Goal: Task Accomplishment & Management: Manage account settings

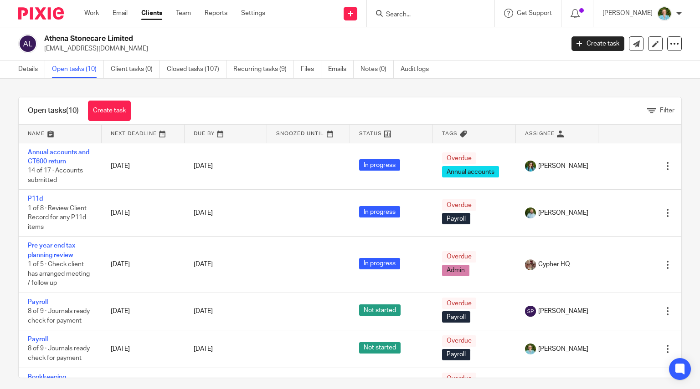
scroll to position [214, 0]
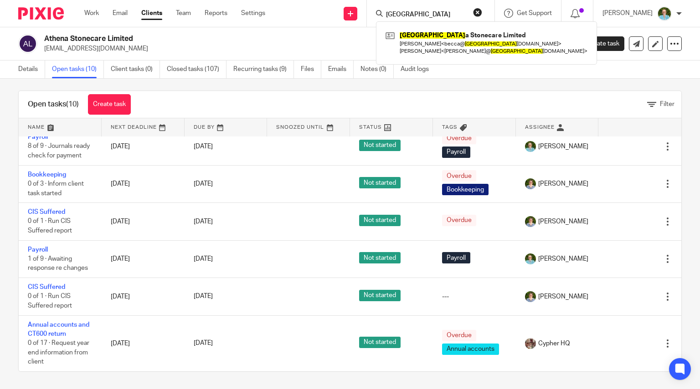
type input "athen"
click at [432, 24] on div "Athen a Stonecare Limited Rebecca Cranfield < becca@ athen astonecare.co.uk > D…" at bounding box center [486, 42] width 221 height 43
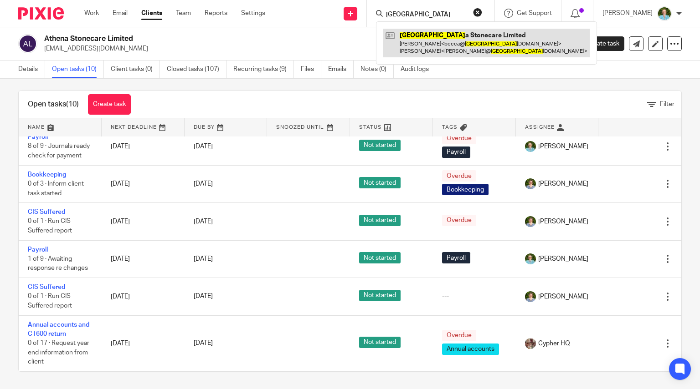
drag, startPoint x: 433, startPoint y: 40, endPoint x: 430, endPoint y: 30, distance: 10.4
click at [433, 40] on link at bounding box center [486, 43] width 206 height 28
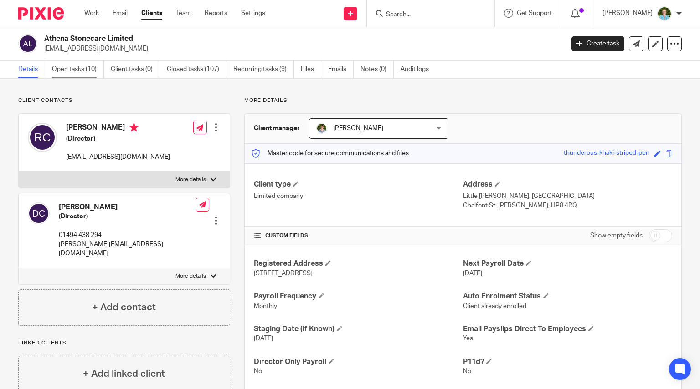
click at [94, 70] on link "Open tasks (10)" at bounding box center [78, 70] width 52 height 18
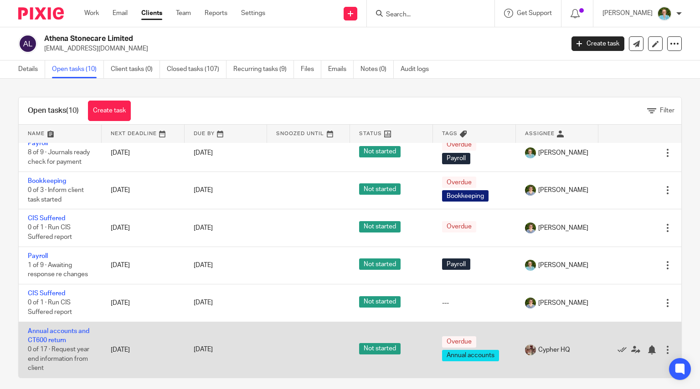
scroll to position [6, 0]
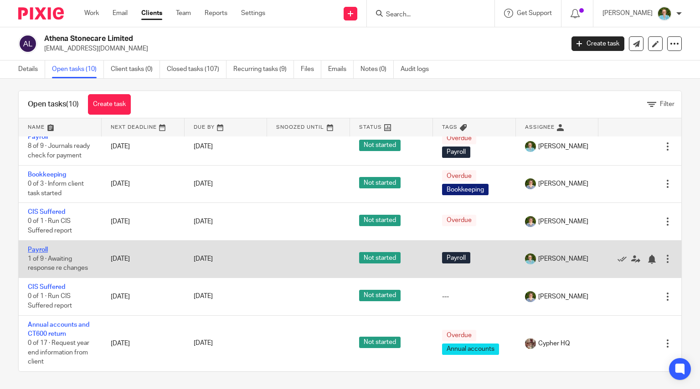
click at [37, 247] on link "Payroll" at bounding box center [38, 250] width 20 height 6
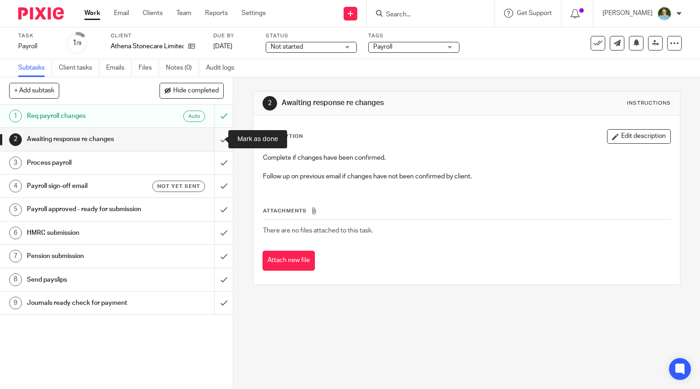
click at [215, 138] on input "submit" at bounding box center [116, 139] width 233 height 23
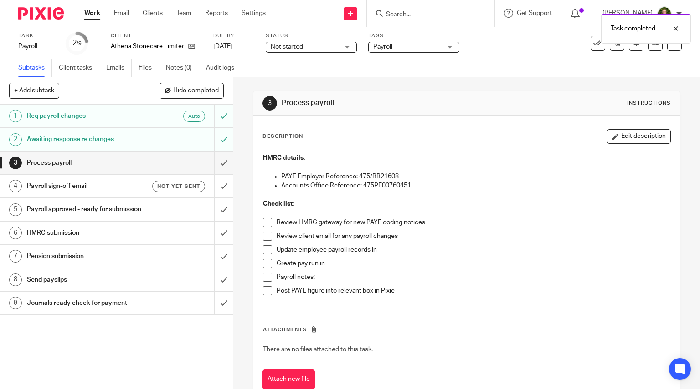
click at [263, 220] on span at bounding box center [267, 222] width 9 height 9
click at [263, 237] on span at bounding box center [267, 236] width 9 height 9
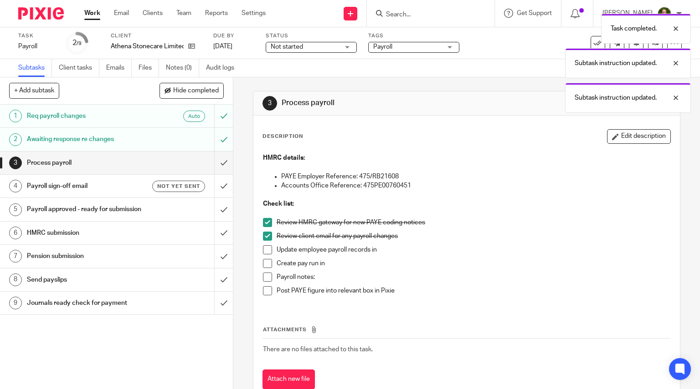
click at [264, 248] on span at bounding box center [267, 249] width 9 height 9
click at [265, 265] on span at bounding box center [267, 263] width 9 height 9
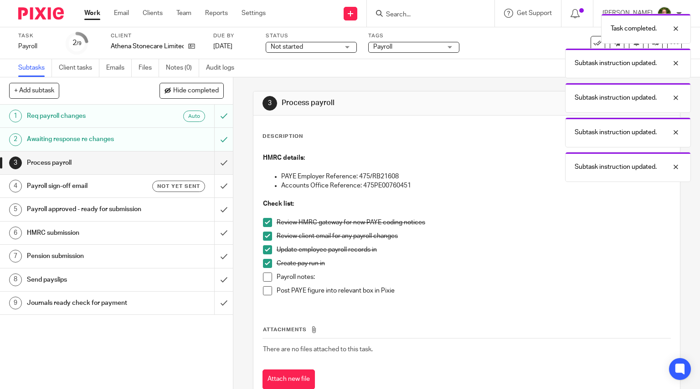
click at [265, 276] on span at bounding box center [267, 277] width 9 height 9
click at [219, 160] on input "submit" at bounding box center [116, 163] width 233 height 23
